Goal: Communication & Community: Ask a question

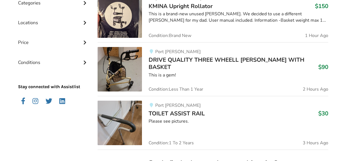
scroll to position [157, 0]
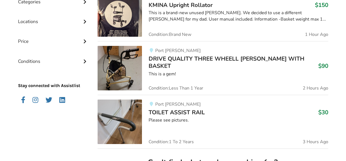
click at [125, 20] on img at bounding box center [120, 14] width 44 height 44
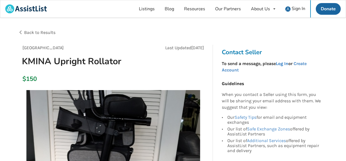
click at [286, 64] on link "Log In" at bounding box center [282, 63] width 12 height 5
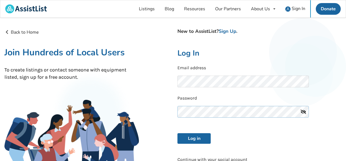
click at [178, 133] on button "Log in" at bounding box center [194, 138] width 33 height 11
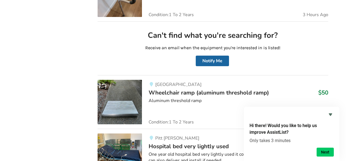
scroll to position [277, 0]
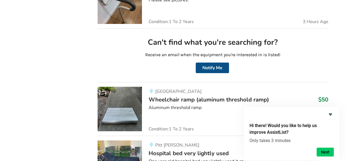
click at [211, 69] on button "Notify Me" at bounding box center [212, 67] width 33 height 11
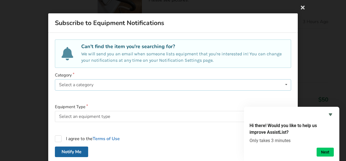
click at [95, 85] on div "Select a category Bathroom Safety Bedroom Equipment Daily Living Aids Mobility …" at bounding box center [173, 84] width 236 height 11
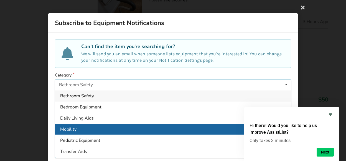
click at [67, 128] on span "Mobility" at bounding box center [68, 129] width 16 height 6
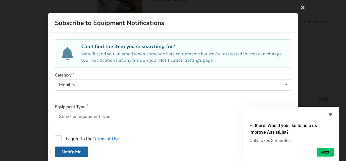
click at [83, 116] on div "Select an equipment type" at bounding box center [84, 116] width 51 height 4
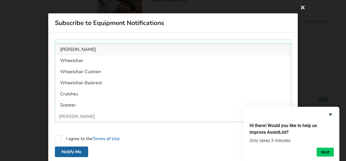
click at [66, 115] on div "Walker" at bounding box center [77, 116] width 36 height 4
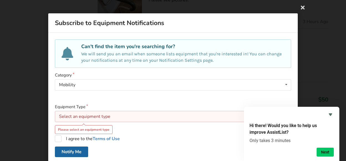
click at [87, 116] on div "Select an equipment type" at bounding box center [84, 116] width 51 height 4
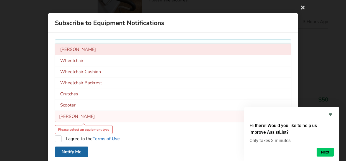
click at [69, 49] on span "Walker" at bounding box center [78, 50] width 36 height 6
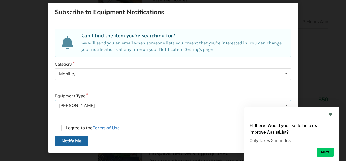
scroll to position [12, 0]
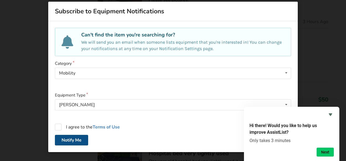
click at [73, 139] on button "Notify Me" at bounding box center [71, 140] width 33 height 11
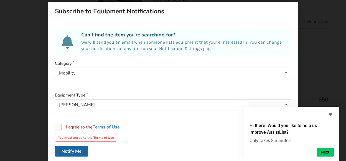
click at [58, 126] on label "I agree to the Terms of Use" at bounding box center [87, 127] width 65 height 7
checkbox input "true"
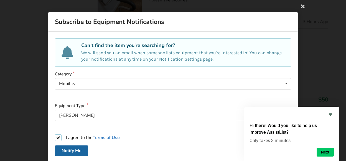
scroll to position [0, 0]
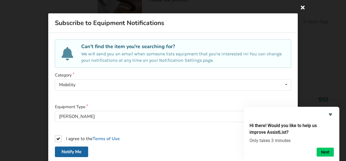
click at [303, 6] on icon at bounding box center [303, 7] width 10 height 10
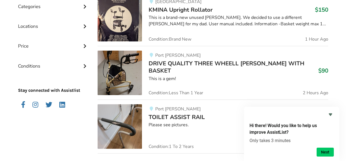
scroll to position [148, 0]
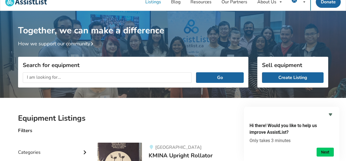
scroll to position [0, 0]
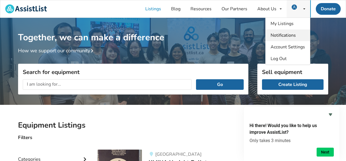
click at [285, 35] on span "Notifications" at bounding box center [283, 35] width 25 height 6
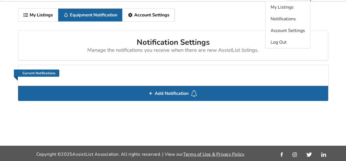
scroll to position [17, 0]
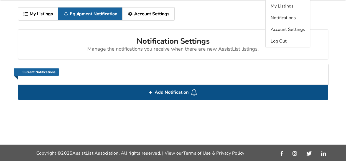
click at [165, 92] on span "Add Notification" at bounding box center [172, 92] width 38 height 9
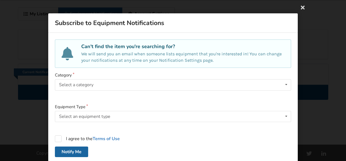
scroll to position [12, 0]
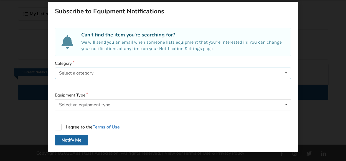
click at [91, 73] on div "Select a category" at bounding box center [76, 73] width 34 height 4
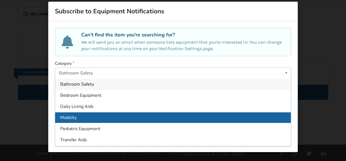
click at [77, 116] on div "Mobility" at bounding box center [173, 117] width 236 height 11
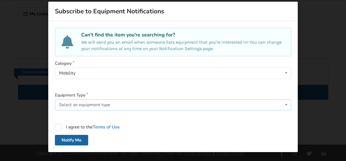
click at [68, 104] on div "Select an equipment type" at bounding box center [84, 104] width 51 height 4
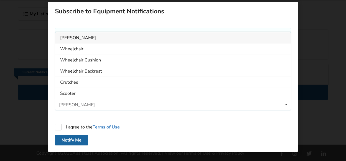
click at [69, 38] on span "Walker" at bounding box center [78, 38] width 36 height 6
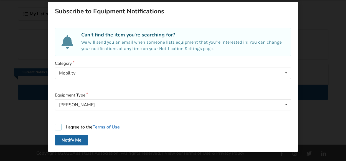
click at [59, 128] on label "I agree to the Terms of Use" at bounding box center [87, 127] width 65 height 7
checkbox input "true"
click at [72, 140] on button "Notify Me" at bounding box center [71, 140] width 33 height 11
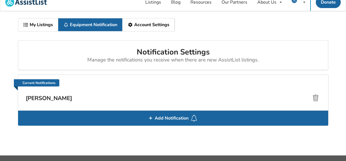
scroll to position [0, 0]
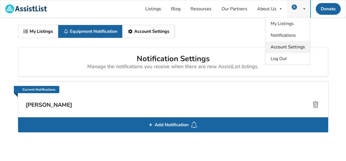
click at [283, 46] on span "Account Settings" at bounding box center [288, 47] width 34 height 6
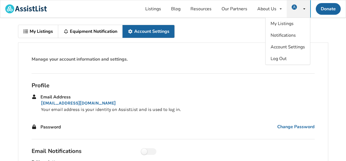
click at [45, 31] on link "My Listings" at bounding box center [38, 31] width 40 height 13
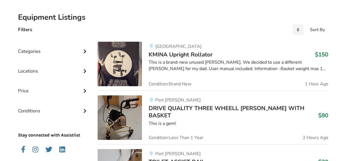
scroll to position [132, 0]
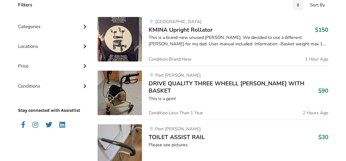
click at [125, 37] on img at bounding box center [120, 39] width 44 height 44
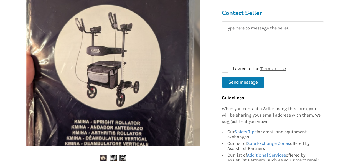
scroll to position [116, 0]
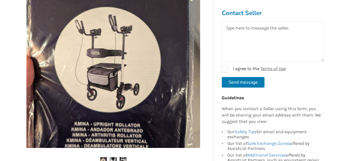
scroll to position [132, 0]
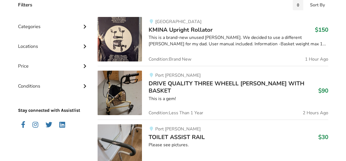
click at [125, 90] on img at bounding box center [120, 92] width 44 height 44
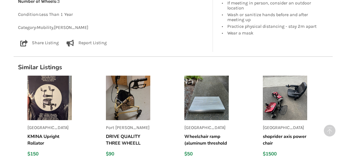
scroll to position [401, 0]
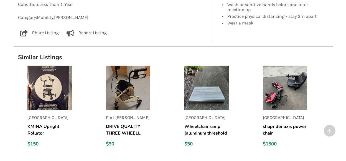
click at [294, 91] on img at bounding box center [285, 87] width 44 height 44
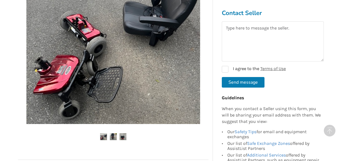
scroll to position [129, 0]
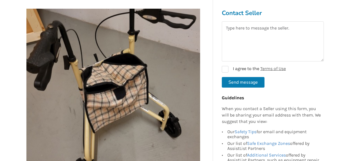
scroll to position [105, 0]
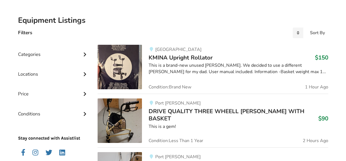
scroll to position [97, 0]
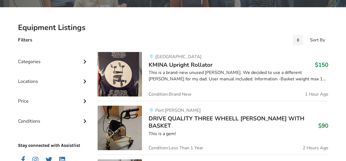
click at [42, 62] on div "Categories" at bounding box center [53, 57] width 71 height 20
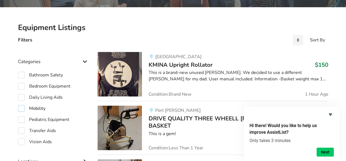
click at [37, 107] on label "Mobility" at bounding box center [31, 108] width 27 height 7
checkbox input "true"
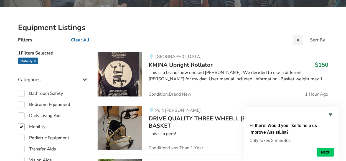
click at [84, 78] on icon at bounding box center [85, 79] width 6 height 5
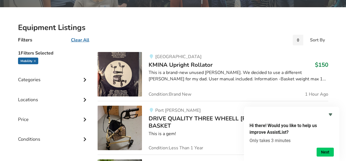
click at [30, 81] on div "Categories" at bounding box center [53, 75] width 71 height 20
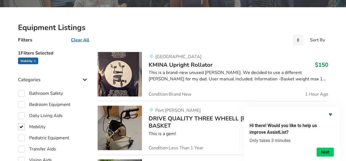
click at [85, 79] on icon at bounding box center [85, 79] width 6 height 5
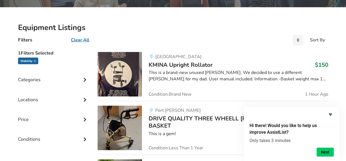
click at [124, 76] on img at bounding box center [120, 74] width 44 height 44
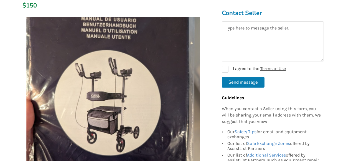
scroll to position [72, 0]
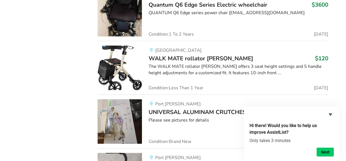
scroll to position [1546, 0]
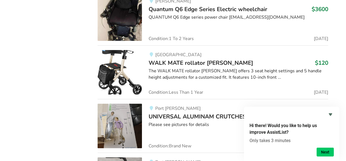
click at [202, 69] on div "The WALK MATE rollator walker offers 3 seat height settings and 5 handle height…" at bounding box center [239, 74] width 180 height 13
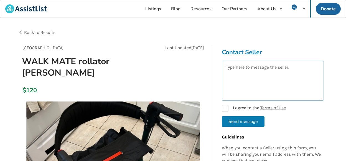
click at [238, 68] on textarea at bounding box center [273, 81] width 102 height 40
click at [231, 74] on textarea "is this still available ??? call or text me at778984" at bounding box center [273, 81] width 102 height 40
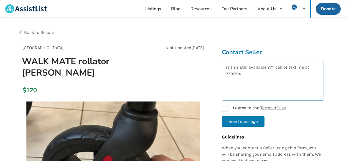
click at [233, 74] on textarea "is this still available ??? call or text me at 778984" at bounding box center [273, 81] width 102 height 40
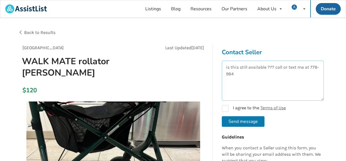
click at [243, 74] on textarea "is this still available ??? call or text me at 778-984" at bounding box center [273, 81] width 102 height 40
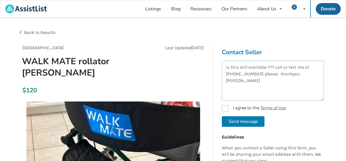
type textarea "is this still available ??? call or text me at 778-984-1288 please. thankyou da…"
click at [225, 107] on label "I agree to the Terms of Use" at bounding box center [254, 108] width 64 height 7
checkbox input "true"
click at [242, 120] on button "Send message" at bounding box center [243, 121] width 43 height 11
checkbox input "false"
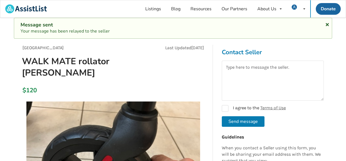
click at [327, 22] on icon at bounding box center [327, 23] width 5 height 4
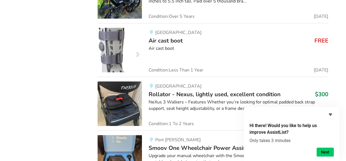
scroll to position [3223, 0]
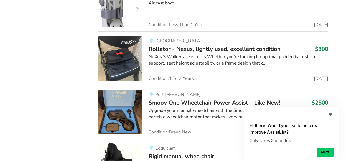
click at [115, 47] on img at bounding box center [120, 58] width 44 height 44
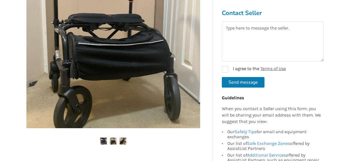
scroll to position [152, 0]
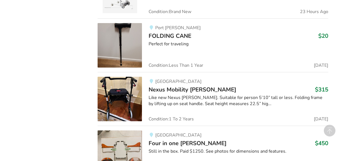
scroll to position [830, 0]
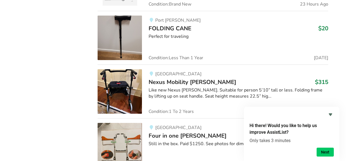
click at [125, 93] on img at bounding box center [120, 91] width 44 height 44
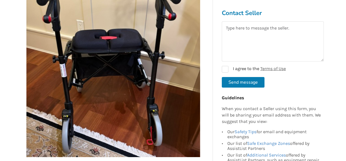
scroll to position [124, 0]
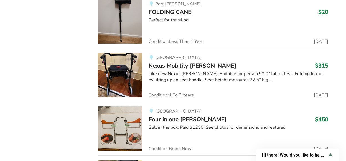
scroll to position [848, 0]
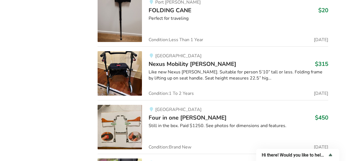
click at [118, 68] on img at bounding box center [120, 73] width 44 height 44
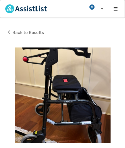
click at [75, 89] on img at bounding box center [63, 95] width 96 height 96
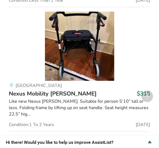
scroll to position [1863, 0]
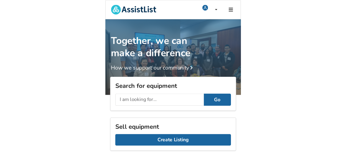
scroll to position [21, 0]
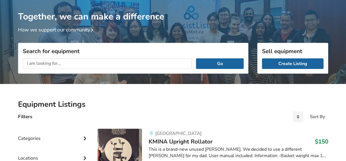
click at [39, 137] on div "Categories" at bounding box center [53, 134] width 71 height 20
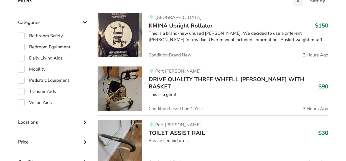
scroll to position [146, 0]
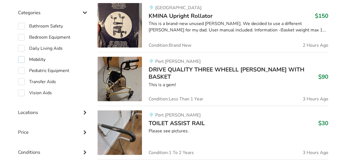
click at [41, 57] on label "Mobility" at bounding box center [31, 59] width 27 height 7
checkbox input "true"
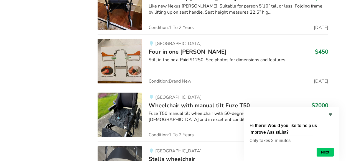
scroll to position [917, 0]
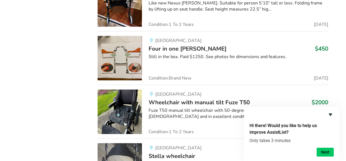
click at [125, 115] on icon "Hide survey" at bounding box center [330, 114] width 3 height 2
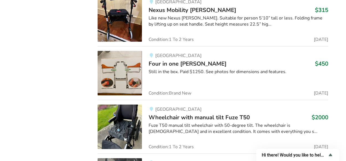
scroll to position [900, 0]
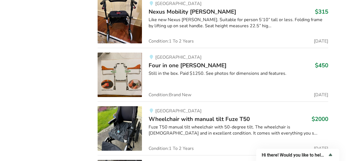
click at [114, 70] on img at bounding box center [120, 74] width 44 height 44
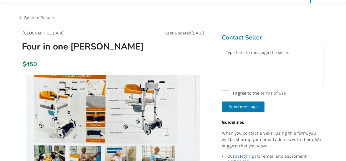
scroll to position [12, 0]
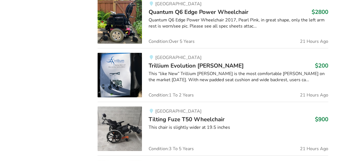
scroll to position [644, 0]
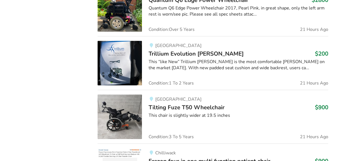
click at [124, 61] on img at bounding box center [120, 63] width 44 height 44
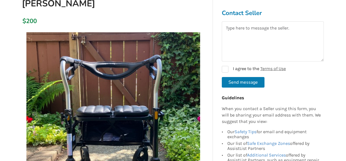
scroll to position [65, 0]
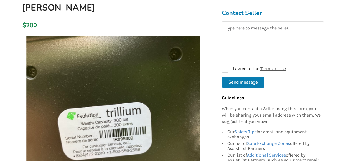
drag, startPoint x: 346, startPoint y: 12, endPoint x: 346, endPoint y: 26, distance: 13.6
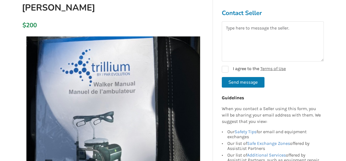
click at [125, 75] on img at bounding box center [113, 123] width 174 height 174
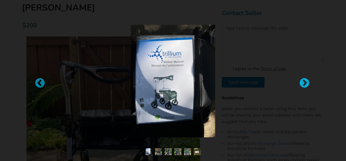
click at [125, 82] on div at bounding box center [302, 81] width 6 height 6
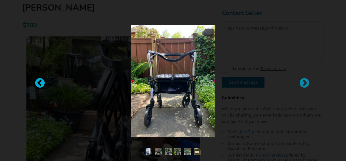
click at [40, 80] on div at bounding box center [37, 81] width 6 height 6
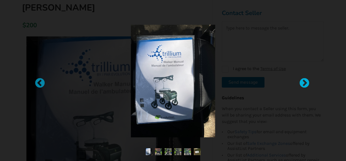
click at [125, 79] on div at bounding box center [302, 81] width 6 height 6
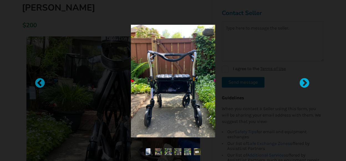
click at [125, 81] on div at bounding box center [302, 81] width 6 height 6
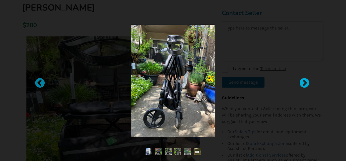
click at [125, 83] on div at bounding box center [302, 81] width 6 height 6
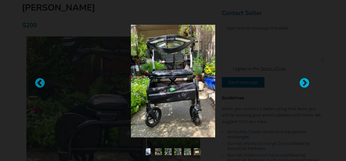
click at [125, 83] on div at bounding box center [302, 81] width 6 height 6
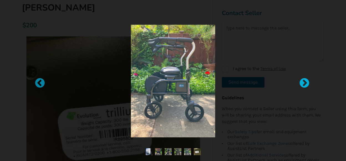
click at [125, 83] on div at bounding box center [302, 81] width 6 height 6
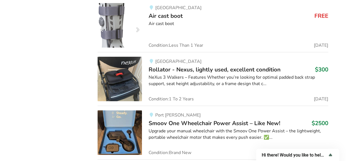
scroll to position [3211, 0]
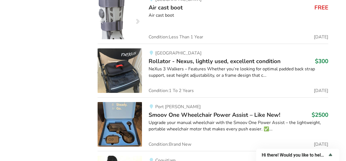
click at [125, 64] on img at bounding box center [120, 70] width 44 height 44
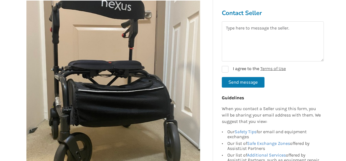
scroll to position [110, 0]
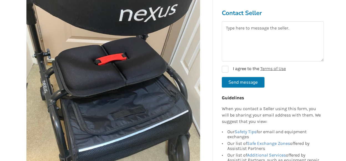
click at [125, 83] on img at bounding box center [113, 78] width 174 height 174
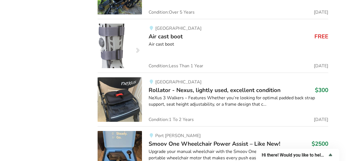
scroll to position [3186, 0]
